Goal: Information Seeking & Learning: Learn about a topic

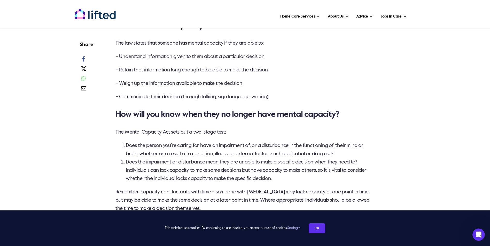
click at [159, 145] on li "Does the person you’re caring for have an impairment of, or a disturbance in th…" at bounding box center [250, 150] width 249 height 17
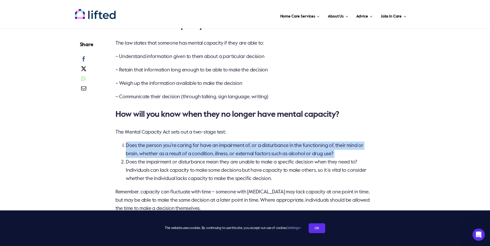
click at [159, 145] on li "Does the person you’re caring for have an impairment of, or a disturbance in th…" at bounding box center [250, 150] width 249 height 17
copy ol "Does the person you’re caring for have an impairment of, or a disturbance in th…"
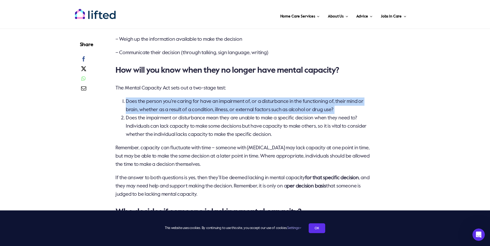
scroll to position [568, 0]
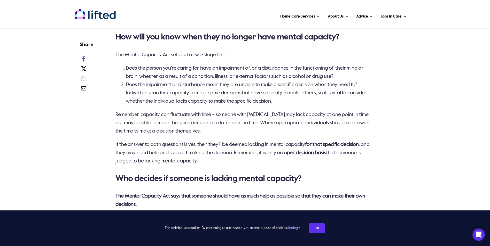
click at [183, 102] on li "Does the impairment or disturbance mean they are unable to make a specific deci…" at bounding box center [250, 93] width 249 height 25
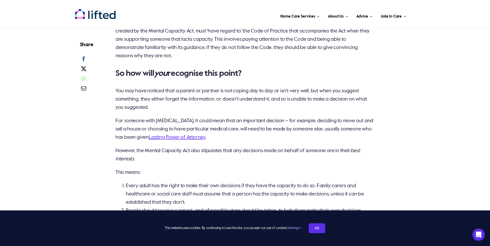
scroll to position [801, 0]
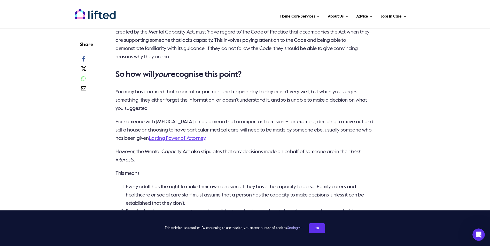
click at [305, 98] on p "You may have noticed that a parent or partner is not coping day to day or isn’t…" at bounding box center [245, 100] width 260 height 25
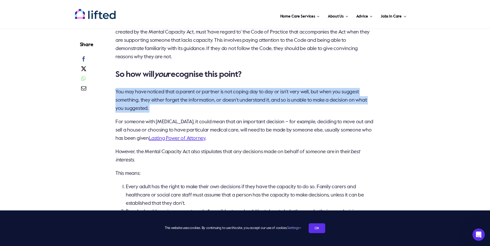
click at [305, 98] on p "You may have noticed that a parent or partner is not coping day to day or isn’t…" at bounding box center [245, 100] width 260 height 25
copy div "You may have noticed that a parent or partner is not coping day to day or isn’t…"
